Goal: Task Accomplishment & Management: Use online tool/utility

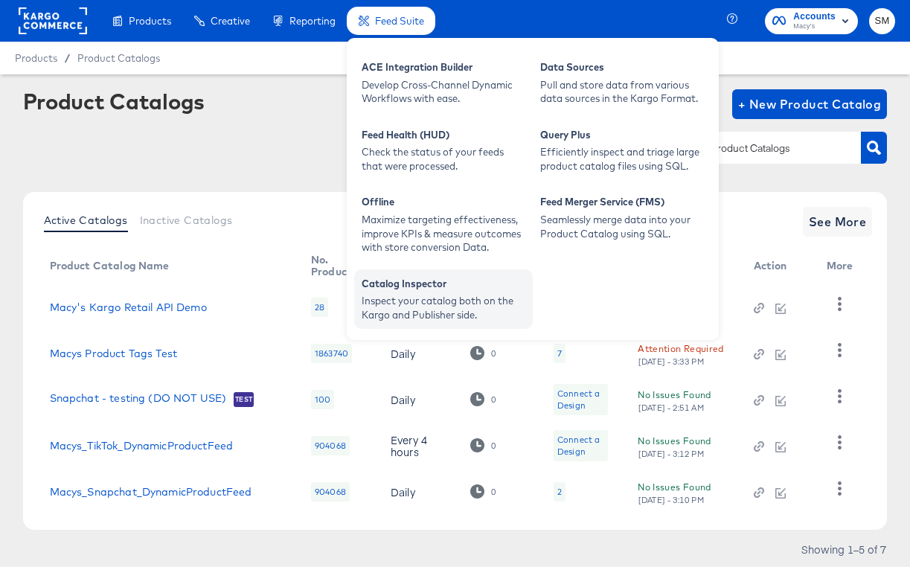
click at [389, 298] on div "Inspect your catalog both on the Kargo and Publisher side." at bounding box center [444, 308] width 164 height 28
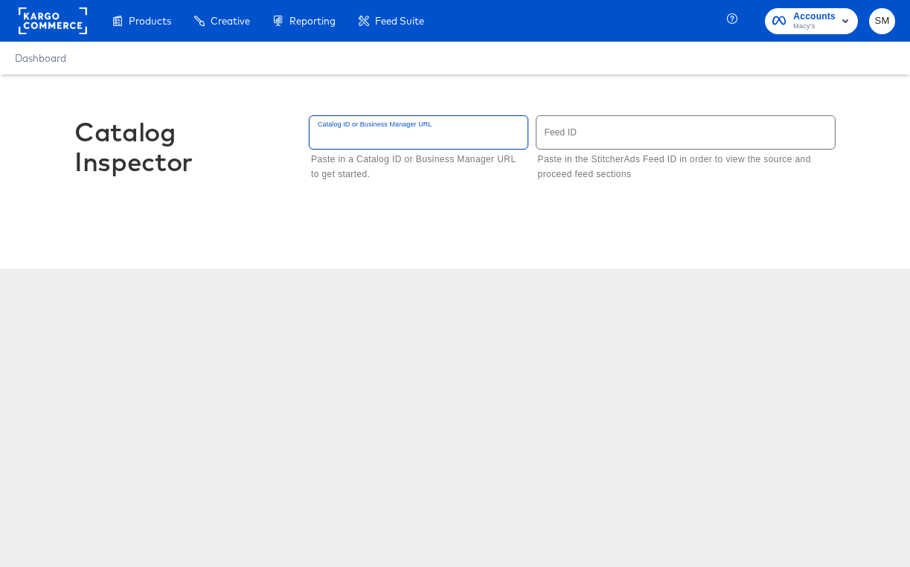
click at [385, 137] on input "text" at bounding box center [418, 132] width 218 height 32
drag, startPoint x: 55, startPoint y: 317, endPoint x: 4, endPoint y: 318, distance: 50.6
click at [53, 317] on div "Catalog Inspector Catalog ID or Business Manager URL Paste in a Catalog ID or B…" at bounding box center [455, 260] width 910 height 372
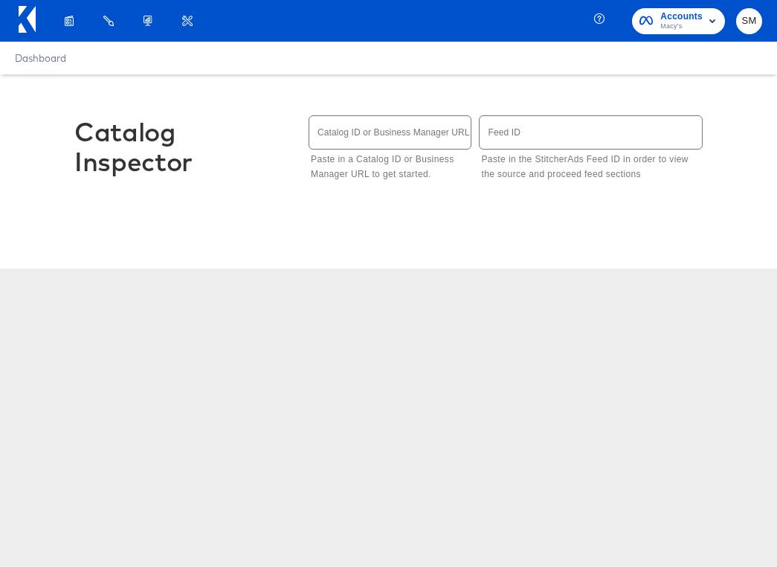
click at [324, 126] on input "text" at bounding box center [389, 132] width 161 height 32
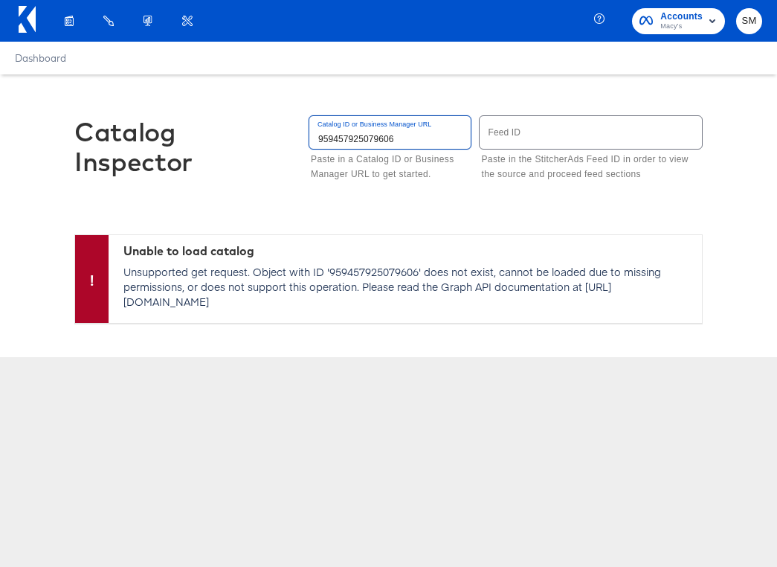
type input "959457925079606"
click at [672, 22] on span "Macy's" at bounding box center [682, 27] width 42 height 12
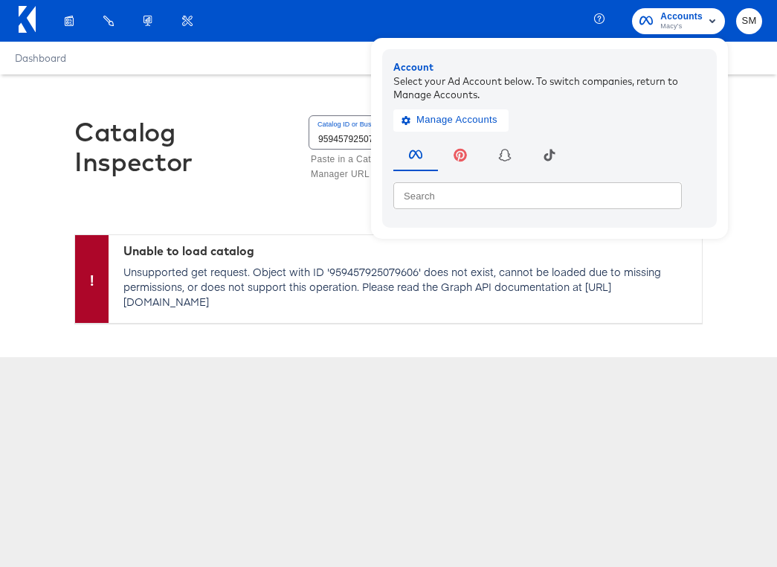
drag, startPoint x: 275, startPoint y: 71, endPoint x: 134, endPoint y: 37, distance: 144.7
click at [274, 71] on div "Dashboard" at bounding box center [388, 58] width 777 height 33
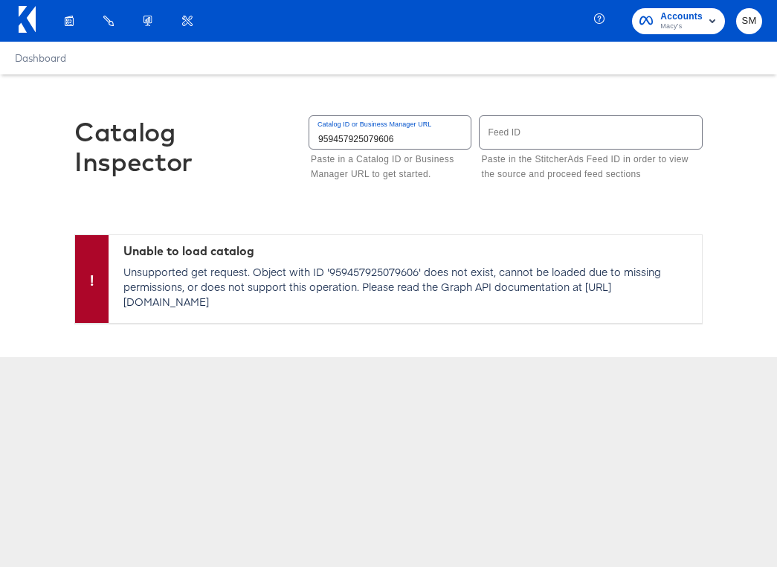
drag, startPoint x: 101, startPoint y: 86, endPoint x: 242, endPoint y: 105, distance: 141.8
click at [101, 86] on div "Catalog Inspector Catalog ID or Business Manager URL 959457925079606 Paste in a…" at bounding box center [388, 154] width 629 height 160
drag, startPoint x: 128, startPoint y: 148, endPoint x: 151, endPoint y: 265, distance: 119.1
click at [128, 148] on div "Catalog Inspector" at bounding box center [185, 147] width 223 height 60
click at [406, 136] on input "959457925079606" at bounding box center [389, 132] width 161 height 32
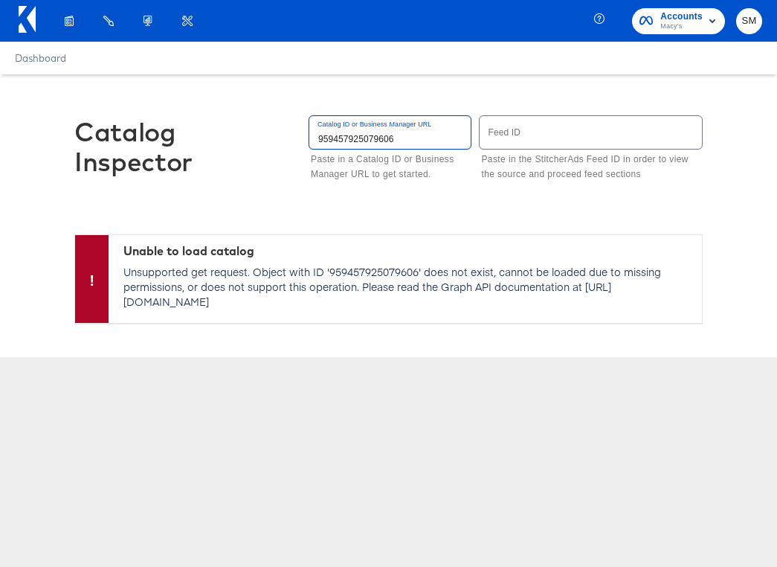
click at [285, 133] on div "Catalog Inspector Catalog ID or Business Manager URL 959457925079606 Paste in a…" at bounding box center [388, 154] width 629 height 160
click at [369, 138] on input "text" at bounding box center [389, 132] width 161 height 32
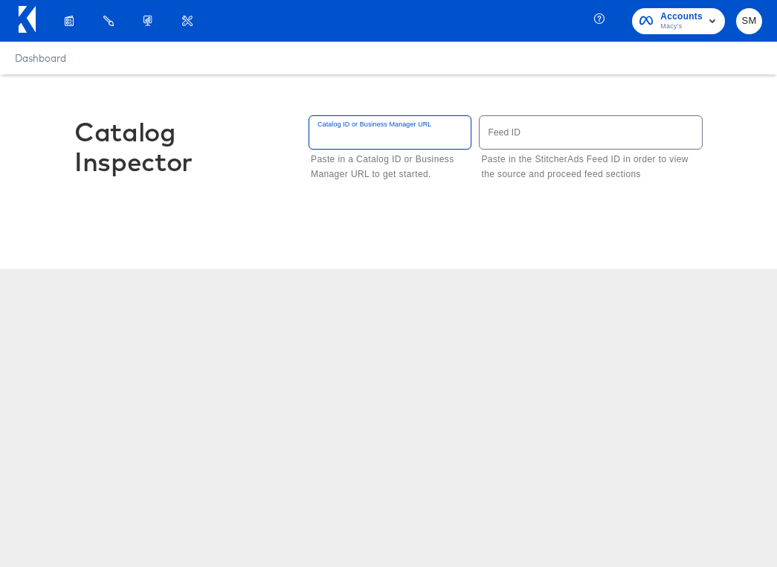
type input "959457925079606"
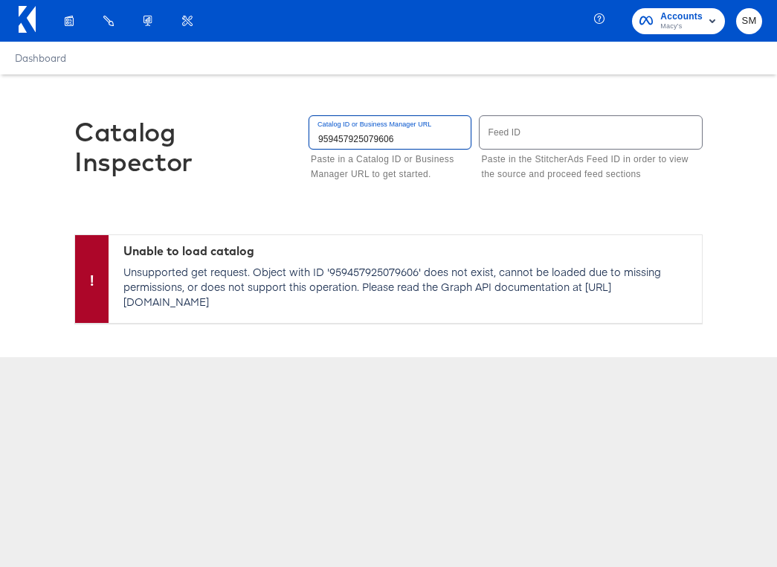
drag, startPoint x: 657, startPoint y: 184, endPoint x: 642, endPoint y: 183, distance: 14.9
click at [642, 183] on div "Catalog ID or Business Manager URL 959457925079606 Paste in a Catalog ID or Bus…" at bounding box center [506, 148] width 394 height 72
click at [355, 135] on input "959457925079606" at bounding box center [389, 132] width 161 height 32
click at [356, 135] on input "959457925079606" at bounding box center [389, 132] width 161 height 32
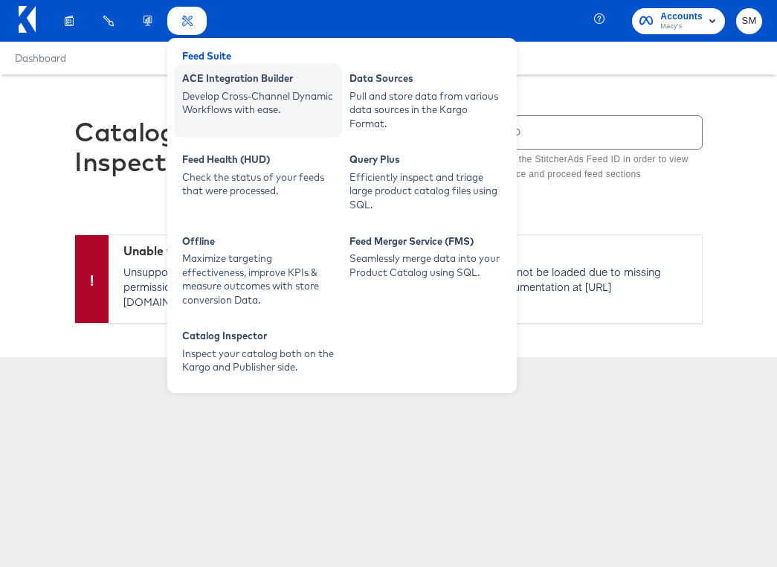
click at [234, 95] on div "Develop Cross-Channel Dynamic Workflows with ease." at bounding box center [258, 103] width 153 height 28
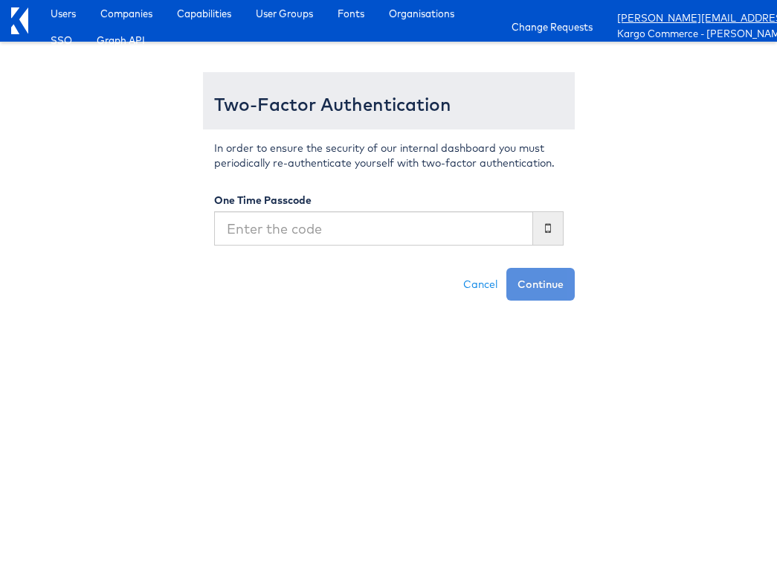
type input "874105"
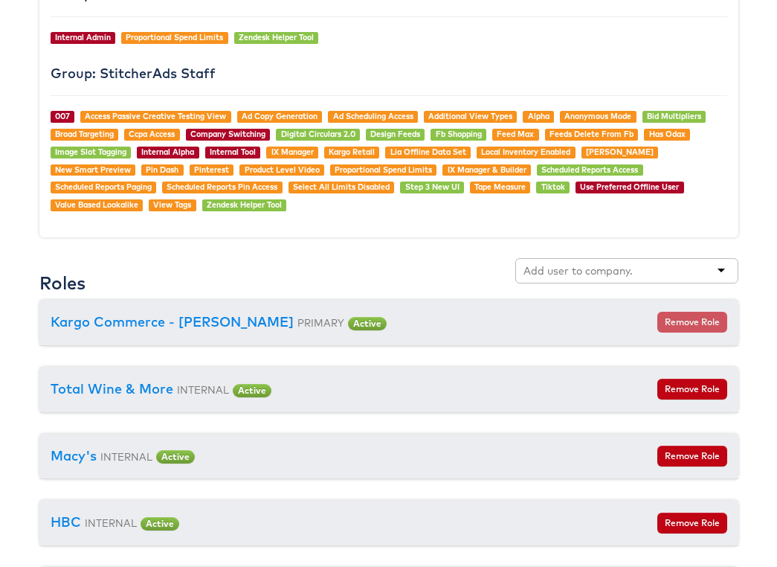
scroll to position [1500, 0]
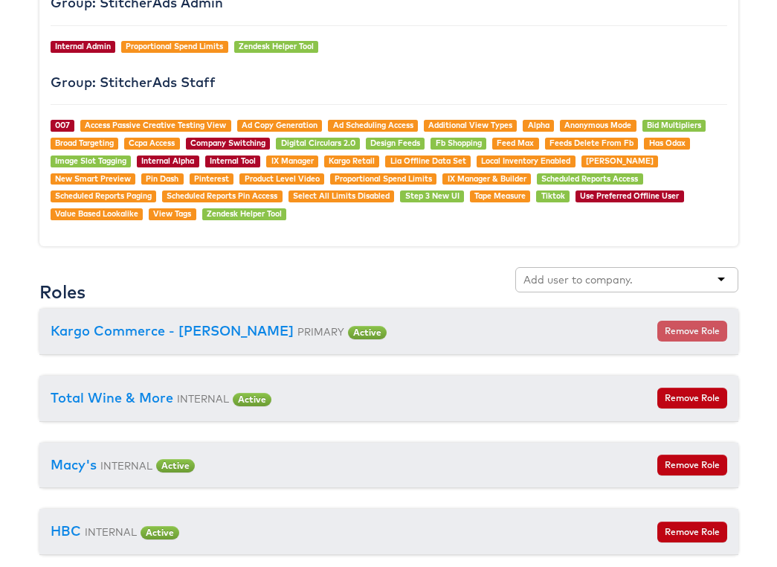
click at [588, 284] on input "text" at bounding box center [578, 279] width 109 height 15
drag, startPoint x: 574, startPoint y: 283, endPoint x: 497, endPoint y: 278, distance: 76.8
click at [497, 278] on div "Roles saks" at bounding box center [388, 288] width 699 height 42
click at [522, 278] on div "saks" at bounding box center [627, 279] width 223 height 25
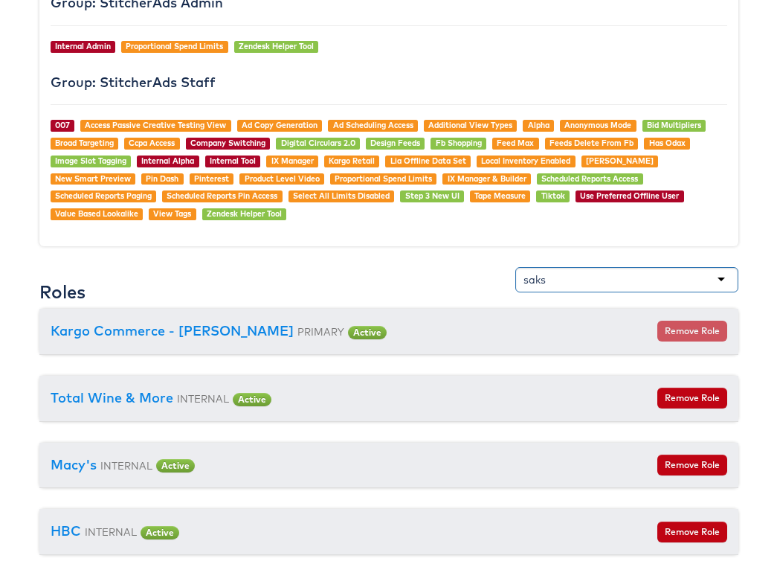
click at [539, 277] on input "saks" at bounding box center [536, 279] width 25 height 15
click at [551, 277] on div "saks" at bounding box center [627, 279] width 223 height 25
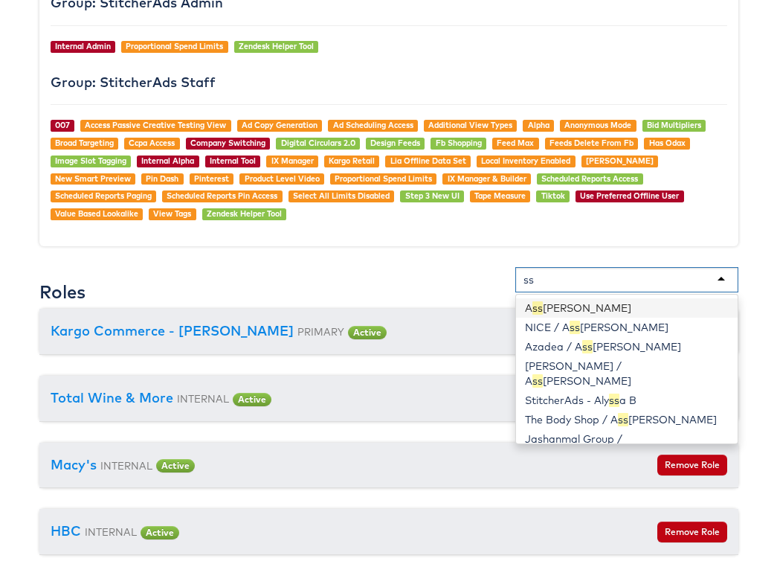
type input "s"
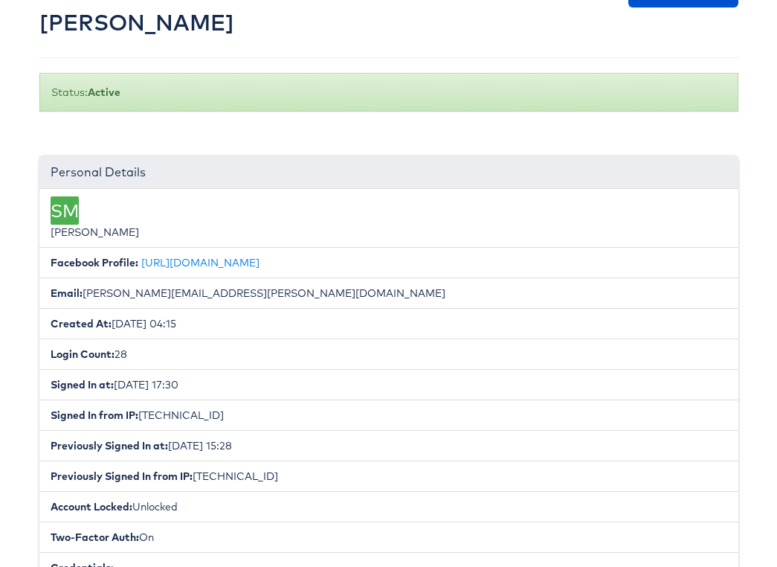
scroll to position [25, 0]
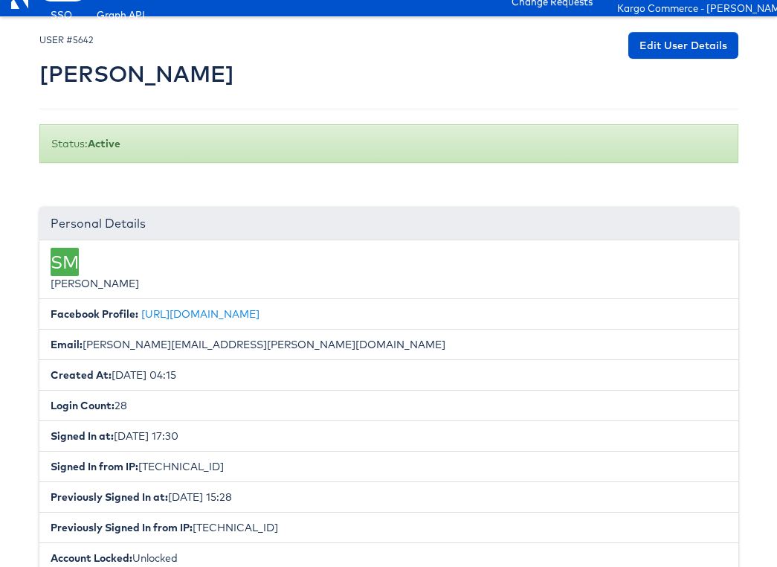
type input "HBC"
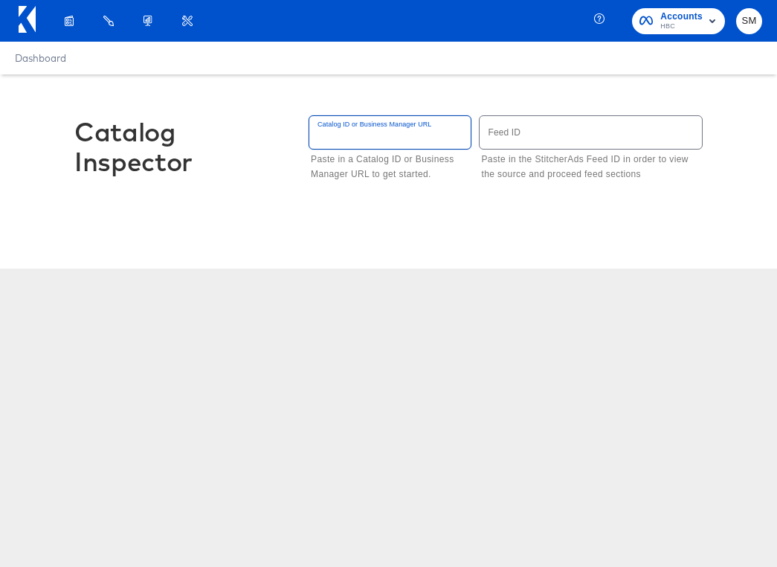
drag, startPoint x: 377, startPoint y: 128, endPoint x: 395, endPoint y: 129, distance: 17.9
click at [376, 128] on input "text" at bounding box center [389, 132] width 161 height 32
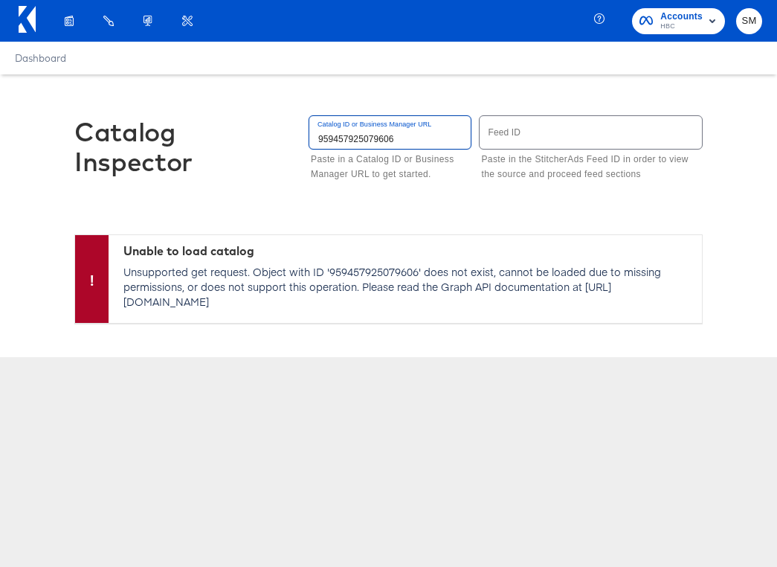
click at [343, 140] on input "959457925079606" at bounding box center [389, 132] width 161 height 32
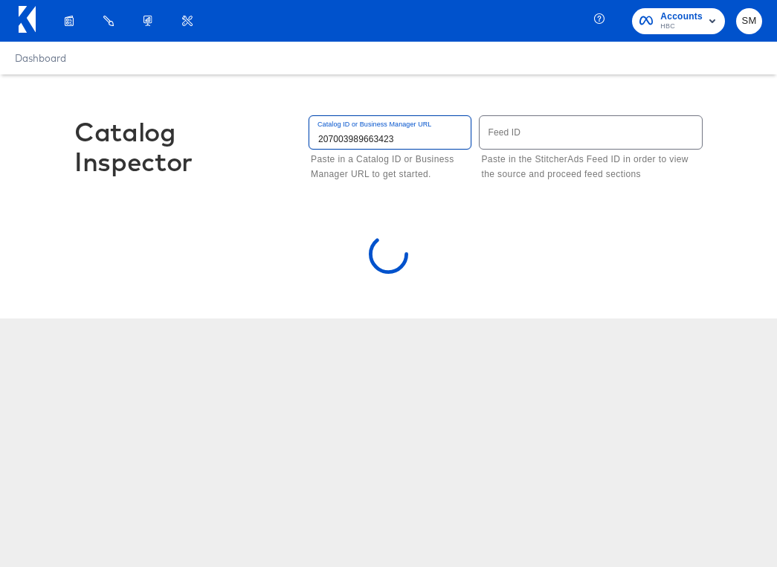
type input "207003989663423"
click at [774, 155] on div "Catalog Inspector Catalog ID or Business Manager URL 207003989663423 Paste in a…" at bounding box center [388, 196] width 777 height 244
